Goal: Find specific page/section: Find specific page/section

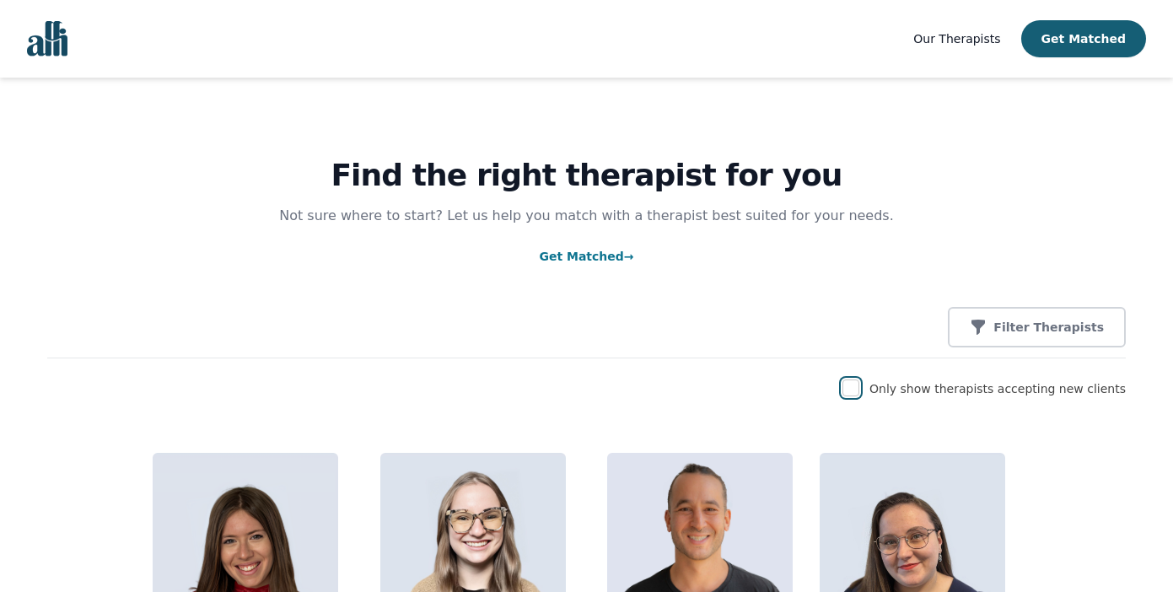
click at [859, 391] on input "checkbox" at bounding box center [851, 388] width 17 height 17
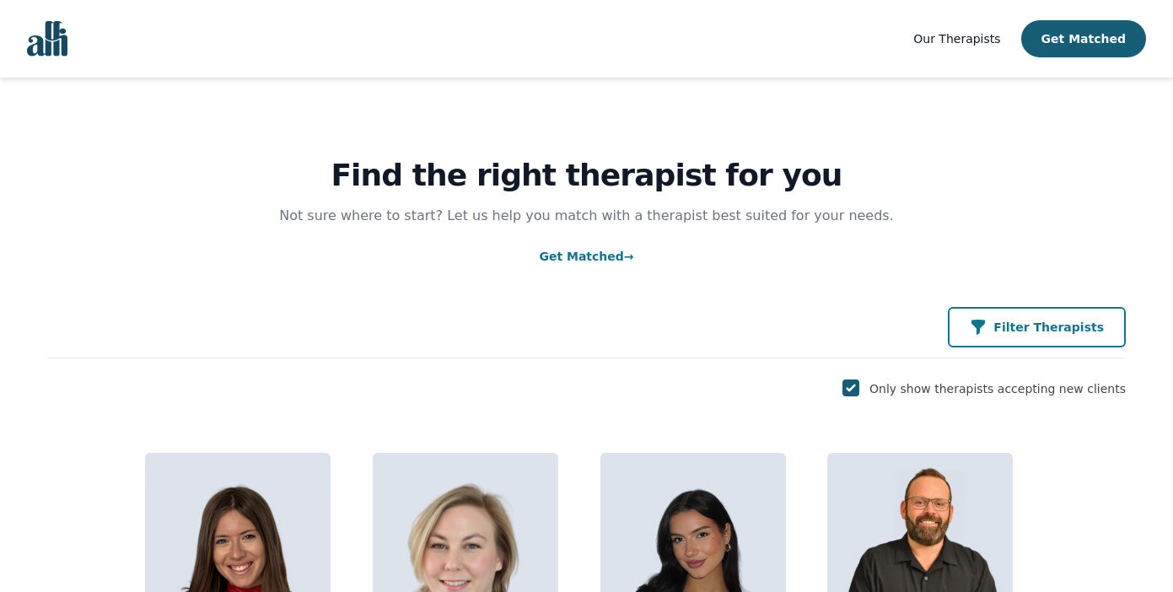
click at [1028, 328] on p "Filter Therapists" at bounding box center [1049, 327] width 110 height 17
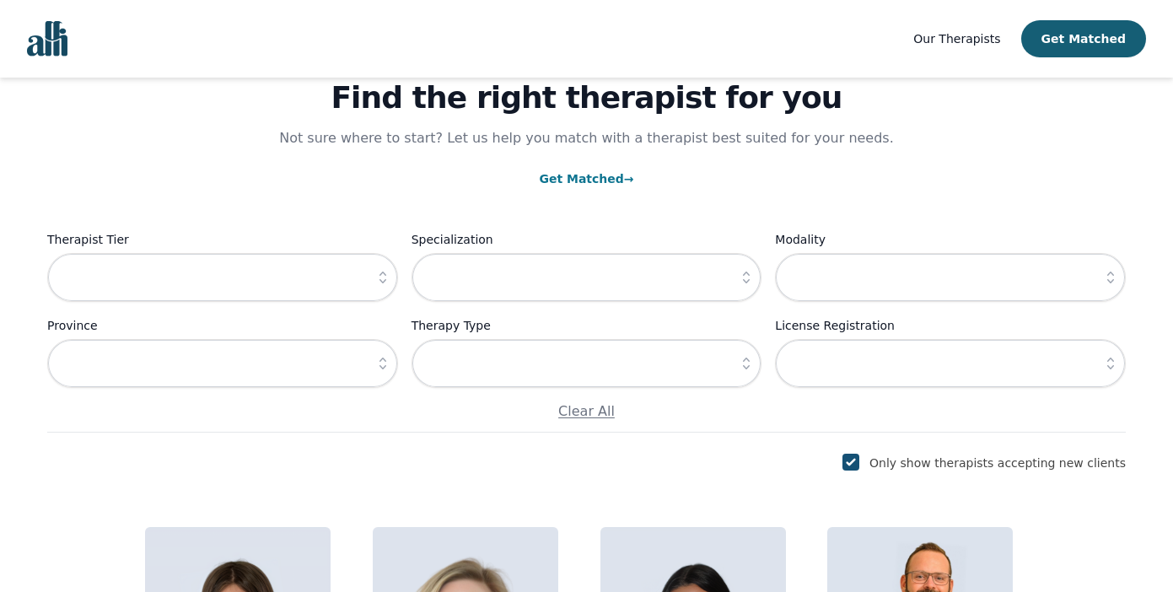
click at [859, 461] on input "checkbox" at bounding box center [851, 462] width 17 height 17
checkbox input "false"
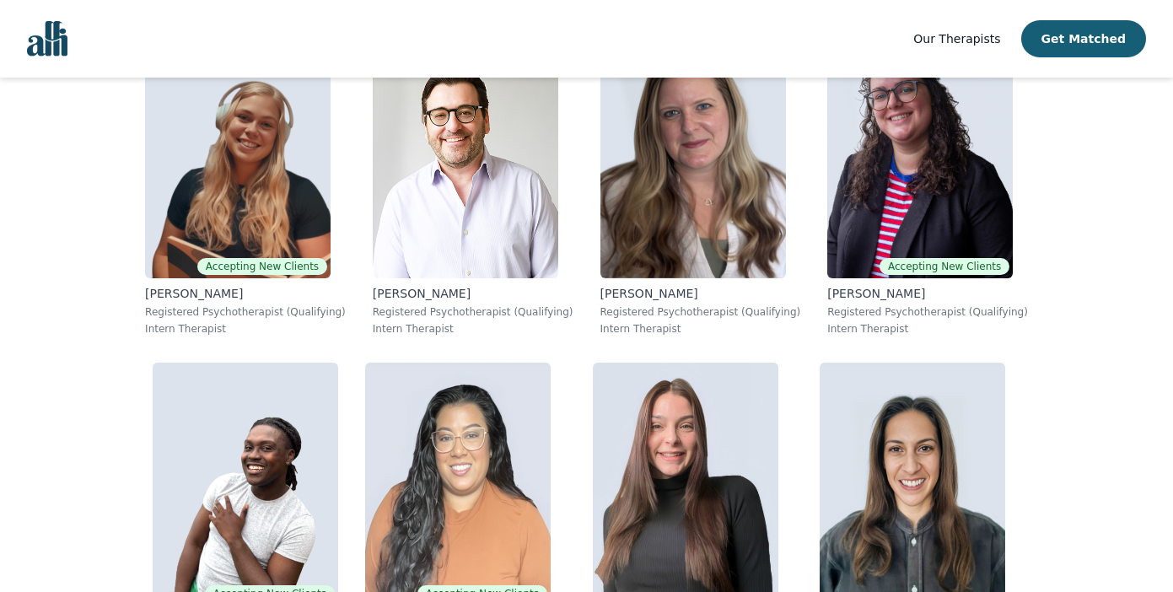
scroll to position [11034, 0]
